Goal: Find specific page/section: Find specific page/section

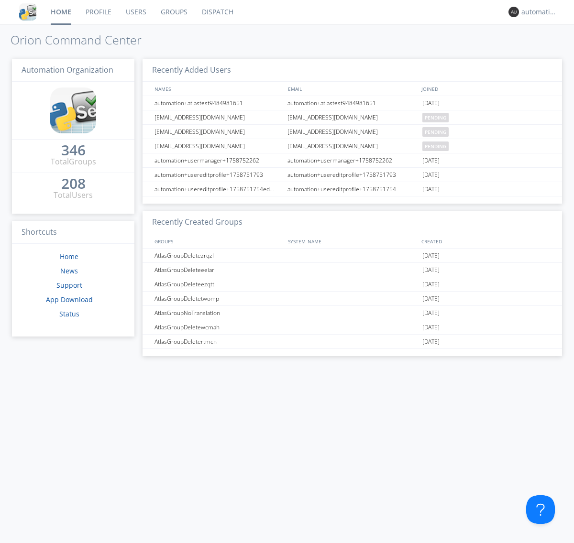
click at [217, 12] on link "Dispatch" at bounding box center [218, 12] width 46 height 24
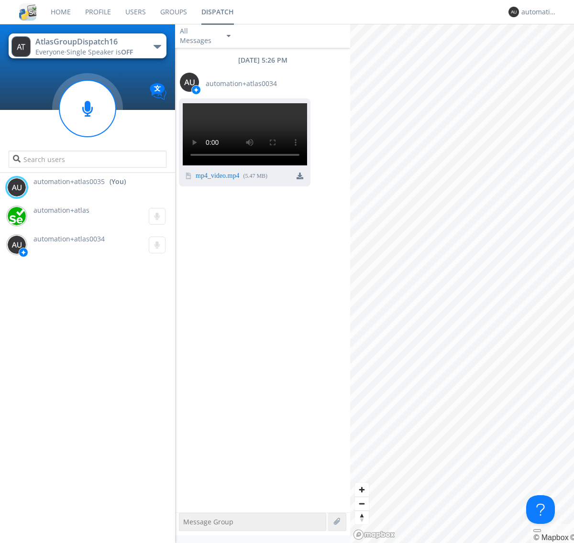
click at [157, 46] on div "button" at bounding box center [158, 47] width 8 height 4
click at [0, 0] on span "AtlasGroupDispatch17" at bounding box center [0, 0] width 0 height 0
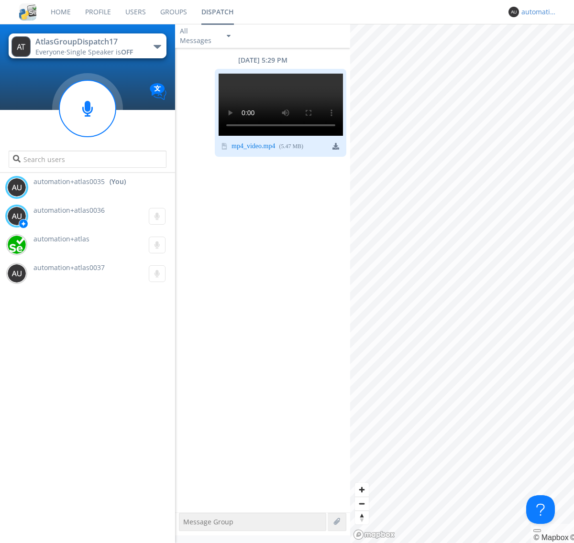
click at [537, 12] on div "automation+atlas0035" at bounding box center [539, 12] width 36 height 10
